Goal: Check status: Check status

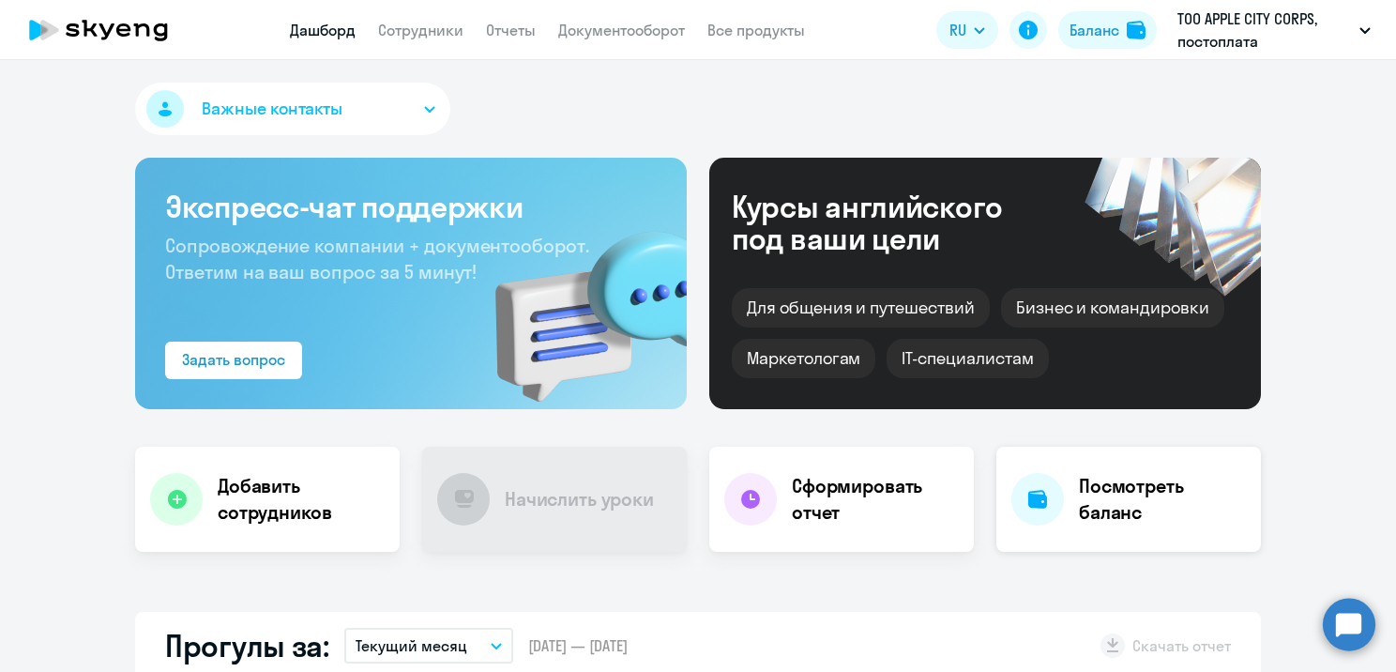
click at [1118, 515] on h4 "Посмотреть баланс" at bounding box center [1162, 499] width 167 height 53
click at [1121, 455] on div "Посмотреть баланс" at bounding box center [1128, 498] width 264 height 105
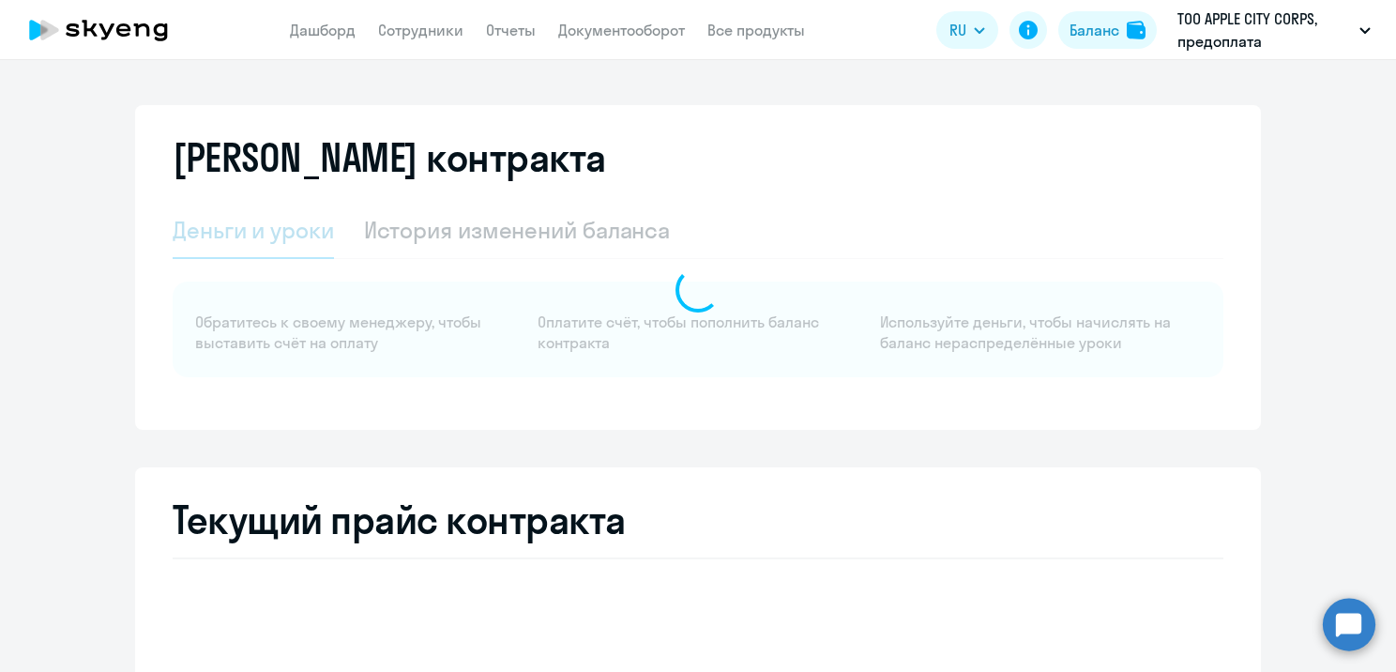
select select "english_adult_native_speaker"
